Goal: Task Accomplishment & Management: Manage account settings

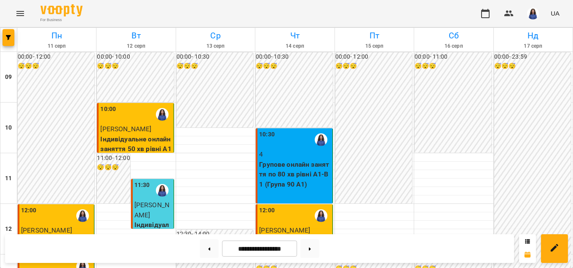
scroll to position [336, 0]
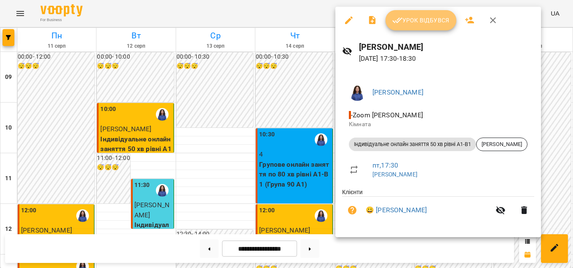
click at [405, 16] on span "Урок відбувся" at bounding box center [420, 20] width 57 height 10
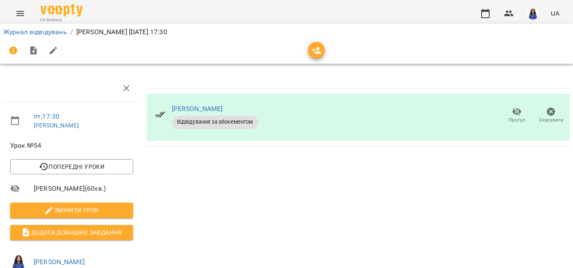
click at [540, 11] on button "button" at bounding box center [533, 14] width 22 height 22
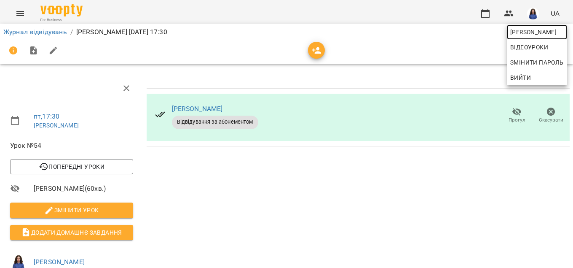
click at [539, 31] on span "[PERSON_NAME]" at bounding box center [537, 32] width 54 height 10
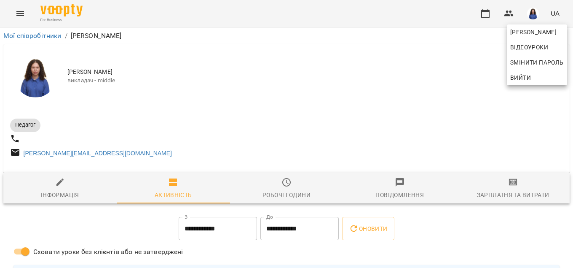
click at [511, 185] on div at bounding box center [286, 134] width 573 height 268
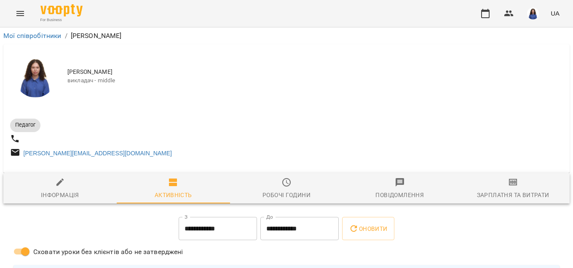
click at [511, 184] on icon "button" at bounding box center [513, 181] width 6 height 3
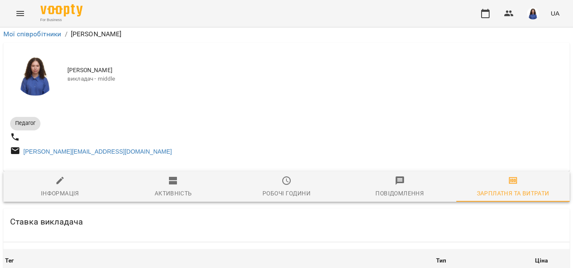
scroll to position [1256, 0]
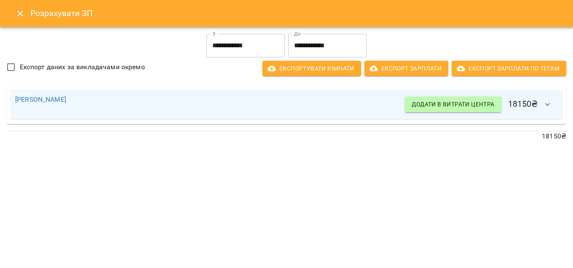
click at [17, 13] on icon "Close" at bounding box center [20, 13] width 10 height 10
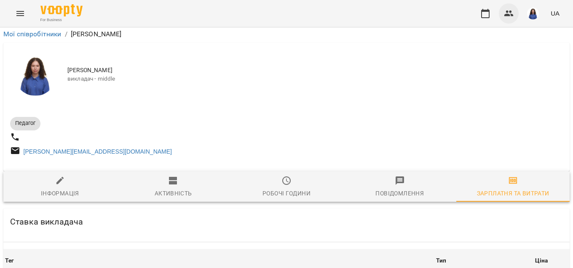
scroll to position [680, 0]
click at [489, 18] on icon "button" at bounding box center [485, 13] width 10 height 10
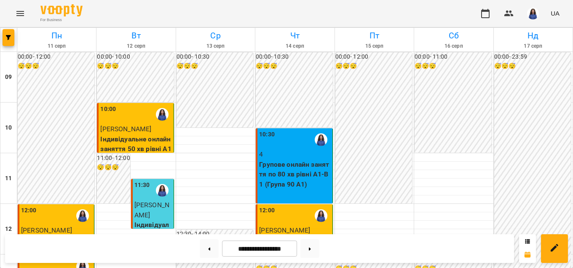
scroll to position [96, 0]
click at [313, 253] on button at bounding box center [309, 248] width 19 height 19
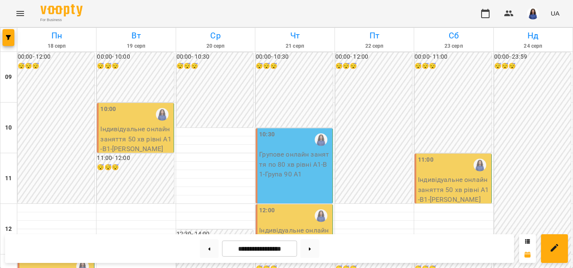
scroll to position [384, 0]
click at [207, 238] on div "**********" at bounding box center [259, 248] width 509 height 29
click at [206, 243] on button at bounding box center [209, 248] width 19 height 19
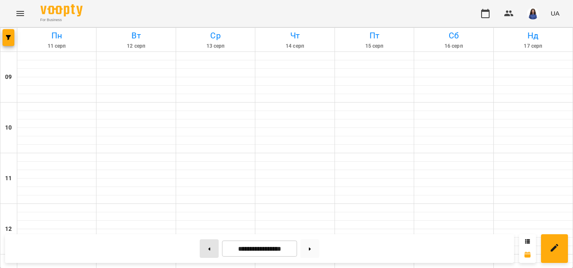
type input "**********"
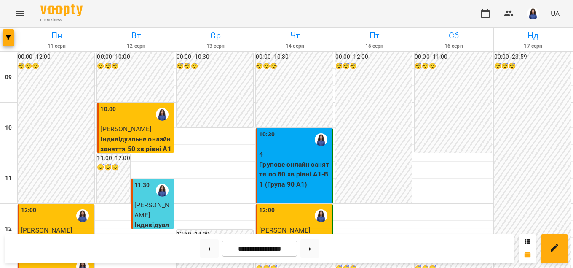
scroll to position [240, 0]
